Goal: Answer question/provide support

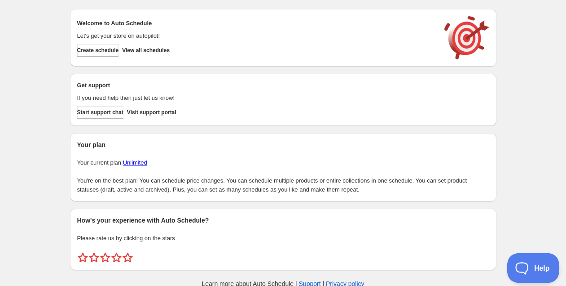
click at [534, 260] on button "Help" at bounding box center [530, 265] width 47 height 27
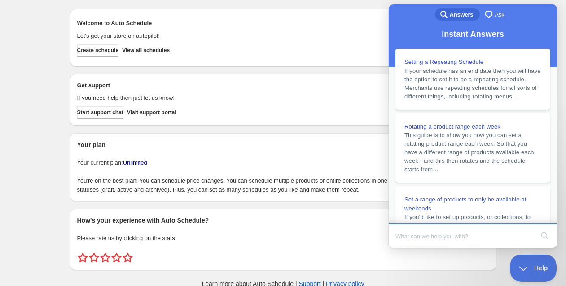
click at [489, 17] on span "chat-square" at bounding box center [489, 14] width 11 height 11
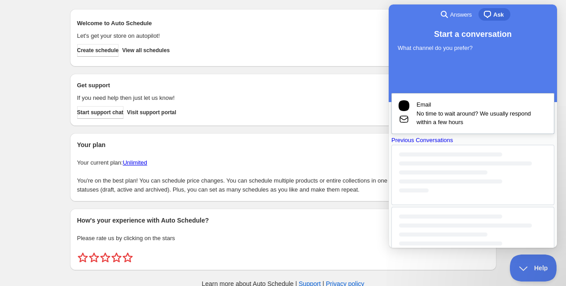
click at [483, 124] on span "No time to wait around? We usually respond within a few hours" at bounding box center [482, 118] width 131 height 18
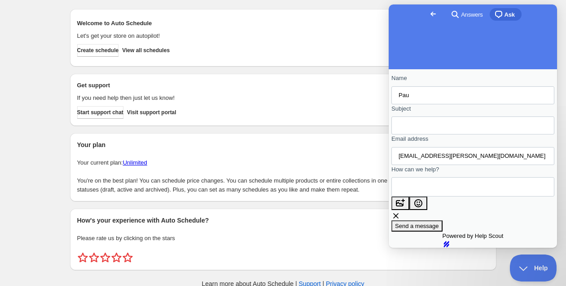
scroll to position [76, 0]
click at [461, 18] on span "Answers" at bounding box center [472, 14] width 22 height 9
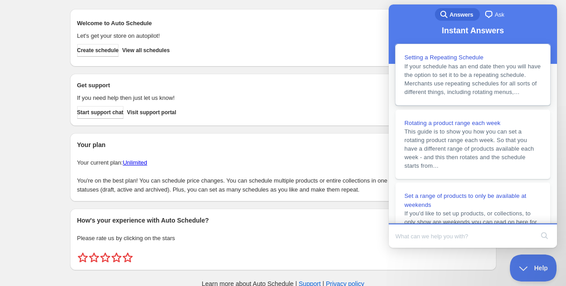
scroll to position [0, 0]
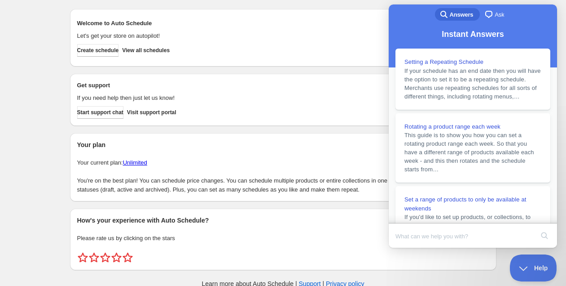
click at [487, 13] on span "chat-square" at bounding box center [489, 14] width 11 height 11
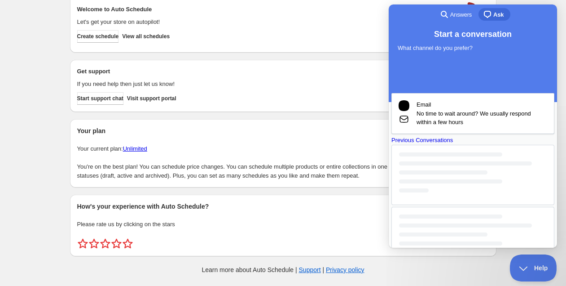
scroll to position [15, 0]
click at [466, 181] on div "Email No time to wait around? We usually respond within a few hours Previous Co…" at bounding box center [473, 180] width 163 height 174
click at [469, 210] on div "Previous Conversations" at bounding box center [473, 201] width 163 height 131
click at [470, 145] on div "Previous Conversations" at bounding box center [473, 140] width 163 height 9
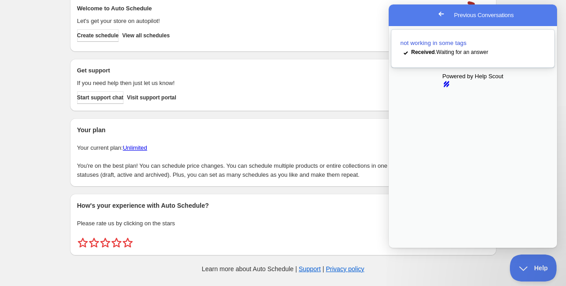
click at [429, 50] on link "not working in some tags checkmark Received . Waiting for an answer" at bounding box center [473, 49] width 163 height 38
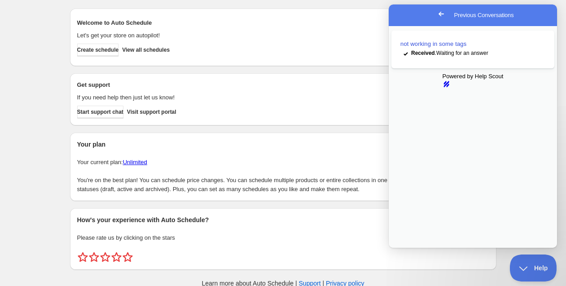
scroll to position [0, 0]
click at [405, 248] on button "Close" at bounding box center [397, 254] width 16 height 12
drag, startPoint x: 787, startPoint y: 6, endPoint x: 404, endPoint y: 12, distance: 383.1
click at [431, 12] on link "Go back" at bounding box center [442, 14] width 22 height 13
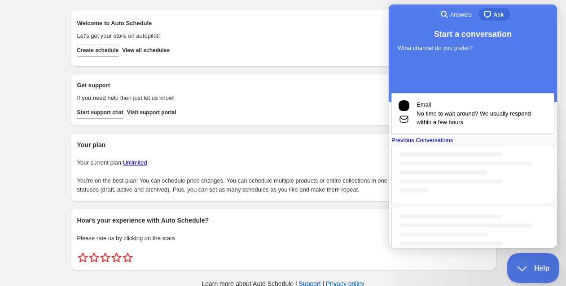
drag, startPoint x: 1033, startPoint y: 504, endPoint x: 524, endPoint y: 259, distance: 565.6
click at [524, 269] on button "Help" at bounding box center [530, 265] width 47 height 27
click at [366, 3] on div "Welcome to Auto Schedule Let's get your store on autopilot! Create schedule Vie…" at bounding box center [280, 136] width 434 height 268
click at [170, 48] on span "View all schedules" at bounding box center [146, 50] width 48 height 7
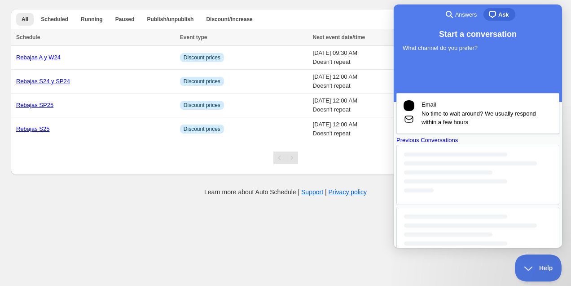
click at [375, 0] on div "Create schedule Help & support Cancel Discount prices Schedule a discount, sale…" at bounding box center [286, 89] width 550 height 178
click at [304, 222] on body "Create schedule Help & support Cancel Discount prices Schedule a discount, sale…" at bounding box center [285, 143] width 571 height 286
click at [475, 259] on body "Create schedule Help & support Cancel Discount prices Schedule a discount, sale…" at bounding box center [285, 143] width 571 height 286
click at [543, 267] on span "Help" at bounding box center [535, 266] width 47 height 6
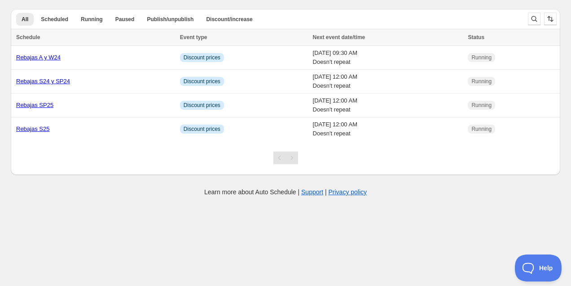
click at [264, 249] on body "Create schedule Help & support Cancel Discount prices Schedule a discount, sale…" at bounding box center [285, 143] width 571 height 286
drag, startPoint x: 423, startPoint y: 181, endPoint x: 422, endPoint y: 176, distance: 5.1
click at [423, 179] on div "Create schedule Help & support Cancel Discount prices Schedule a discount, sale…" at bounding box center [285, 98] width 571 height 196
click at [351, 66] on td "[DATE] 09:30 AM Doesn't repeat" at bounding box center [387, 58] width 155 height 24
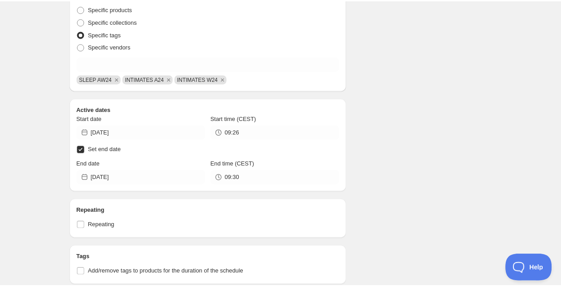
scroll to position [372, 0]
